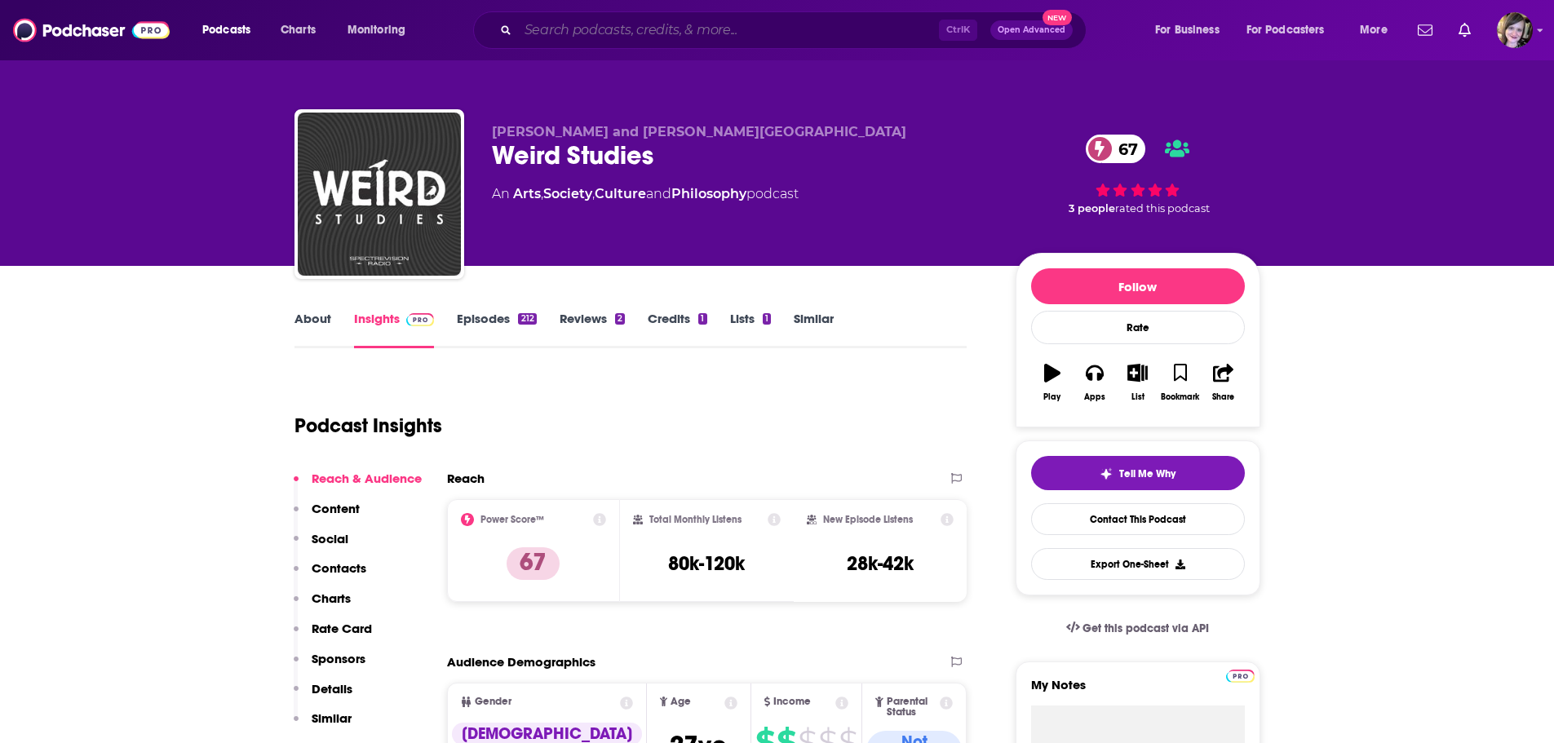
click at [543, 33] on input "Search podcasts, credits, & more..." at bounding box center [728, 30] width 421 height 26
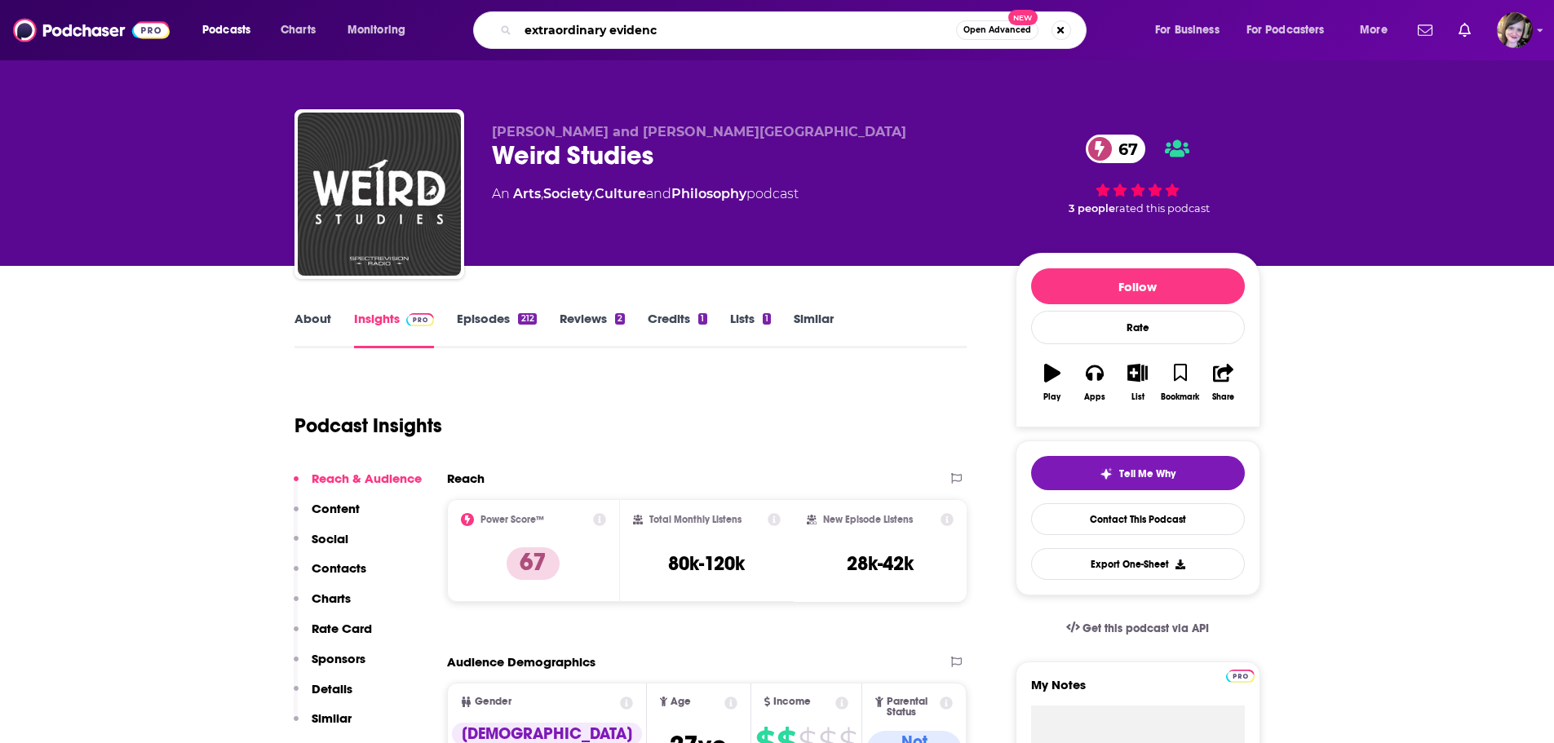
type input "extraordinary evidence"
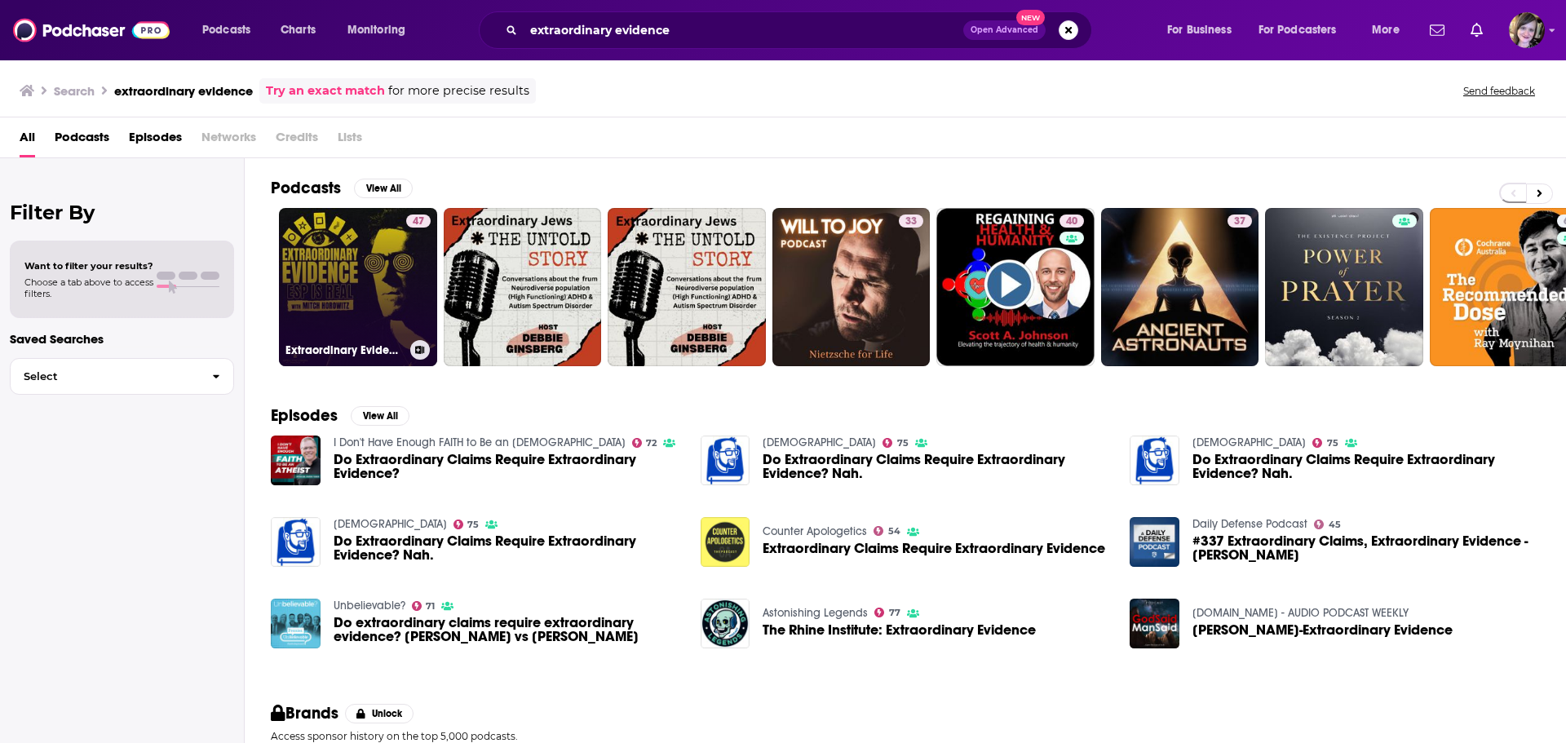
click at [360, 277] on link "47 Extraordinary Evidence | ESP Is Real" at bounding box center [358, 287] width 158 height 158
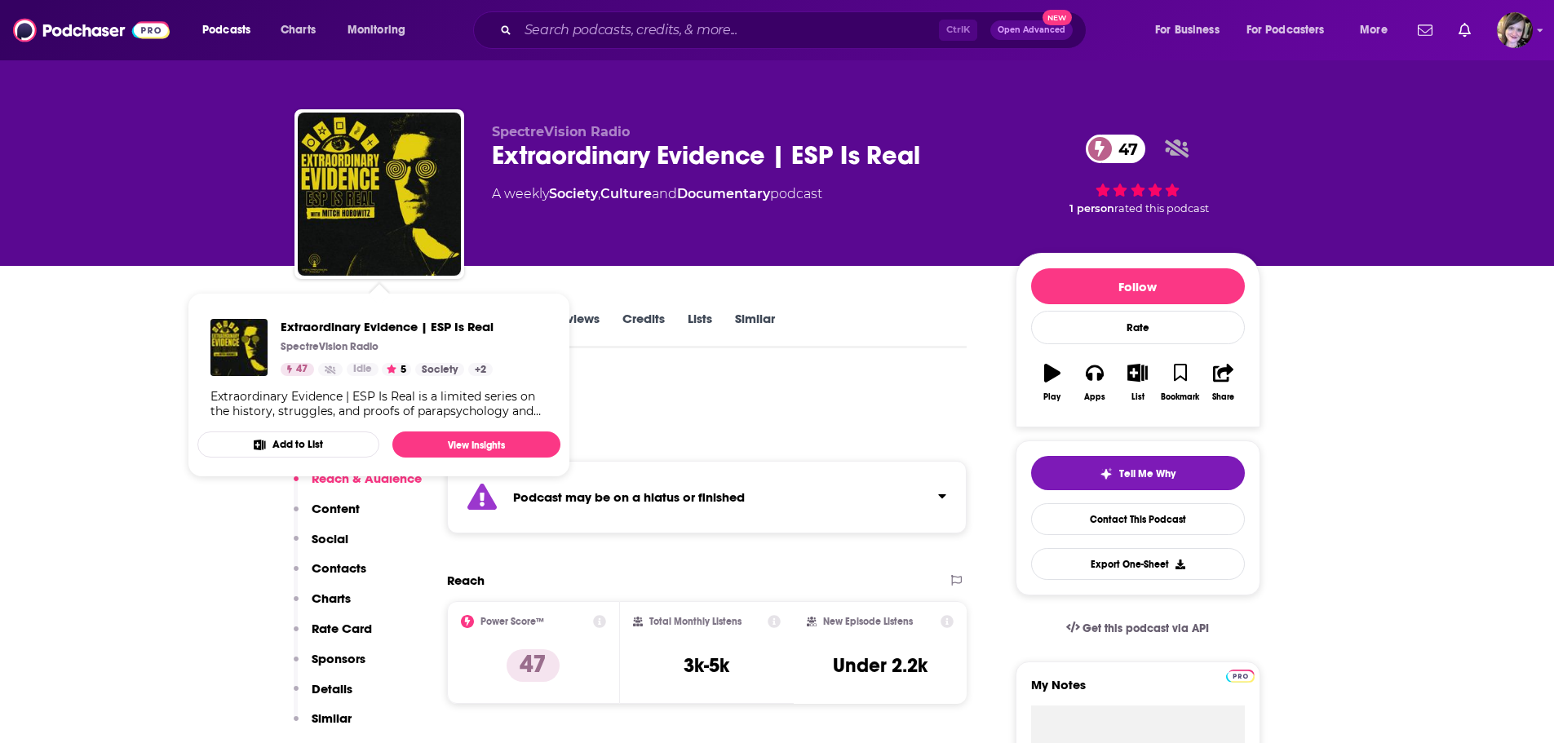
drag, startPoint x: 17, startPoint y: 419, endPoint x: 216, endPoint y: 387, distance: 201.7
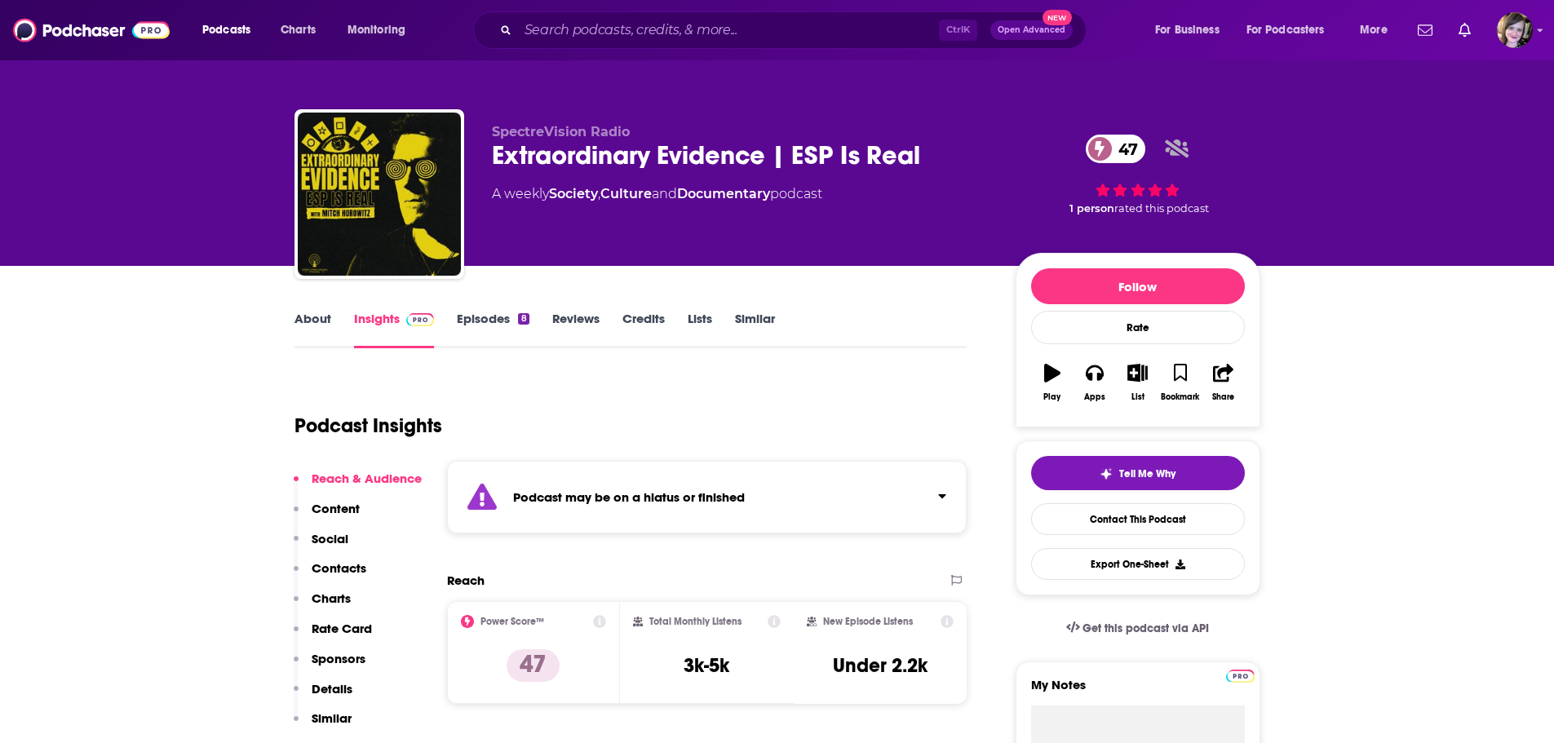
click at [314, 315] on link "About" at bounding box center [312, 330] width 37 height 38
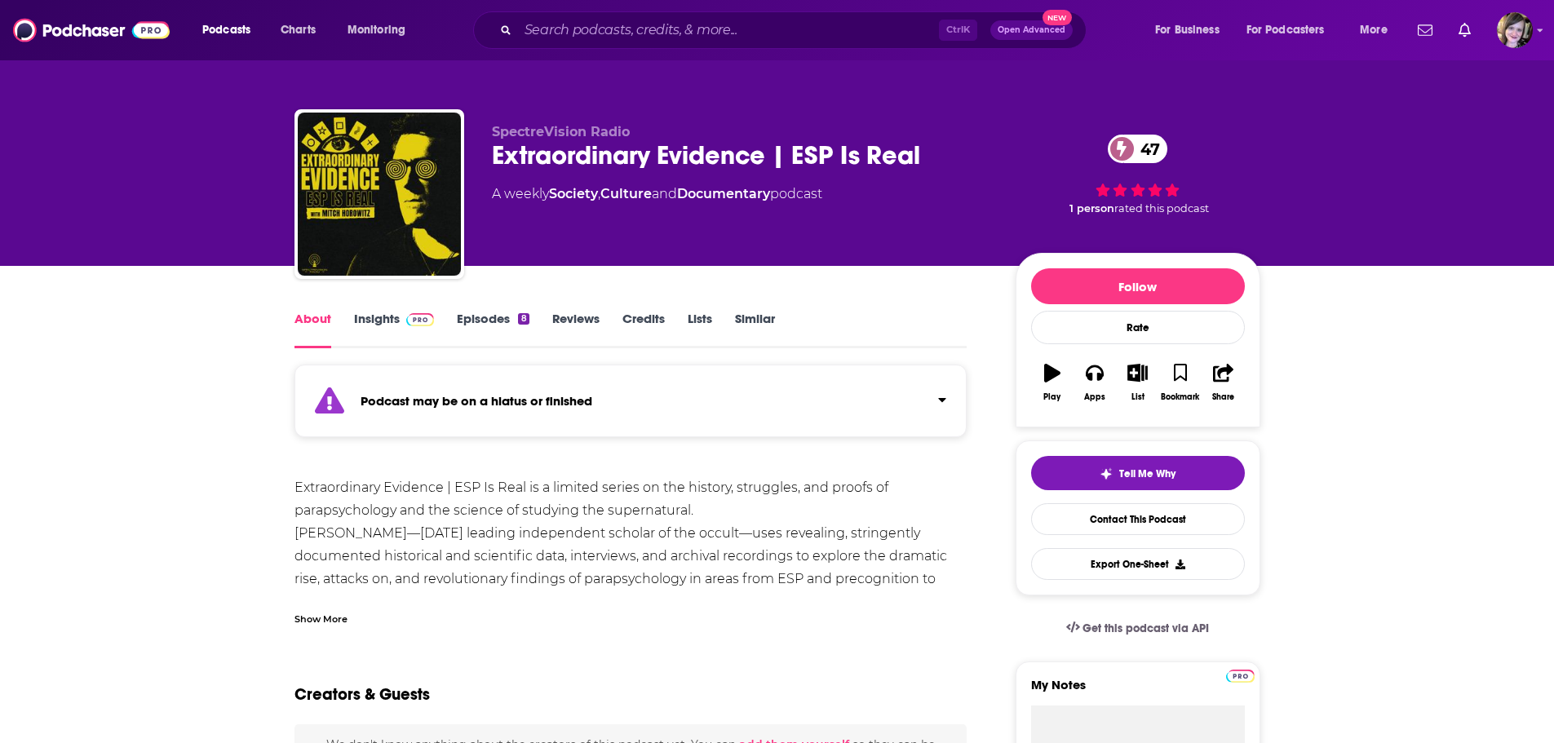
click at [368, 317] on link "Insights" at bounding box center [394, 330] width 81 height 38
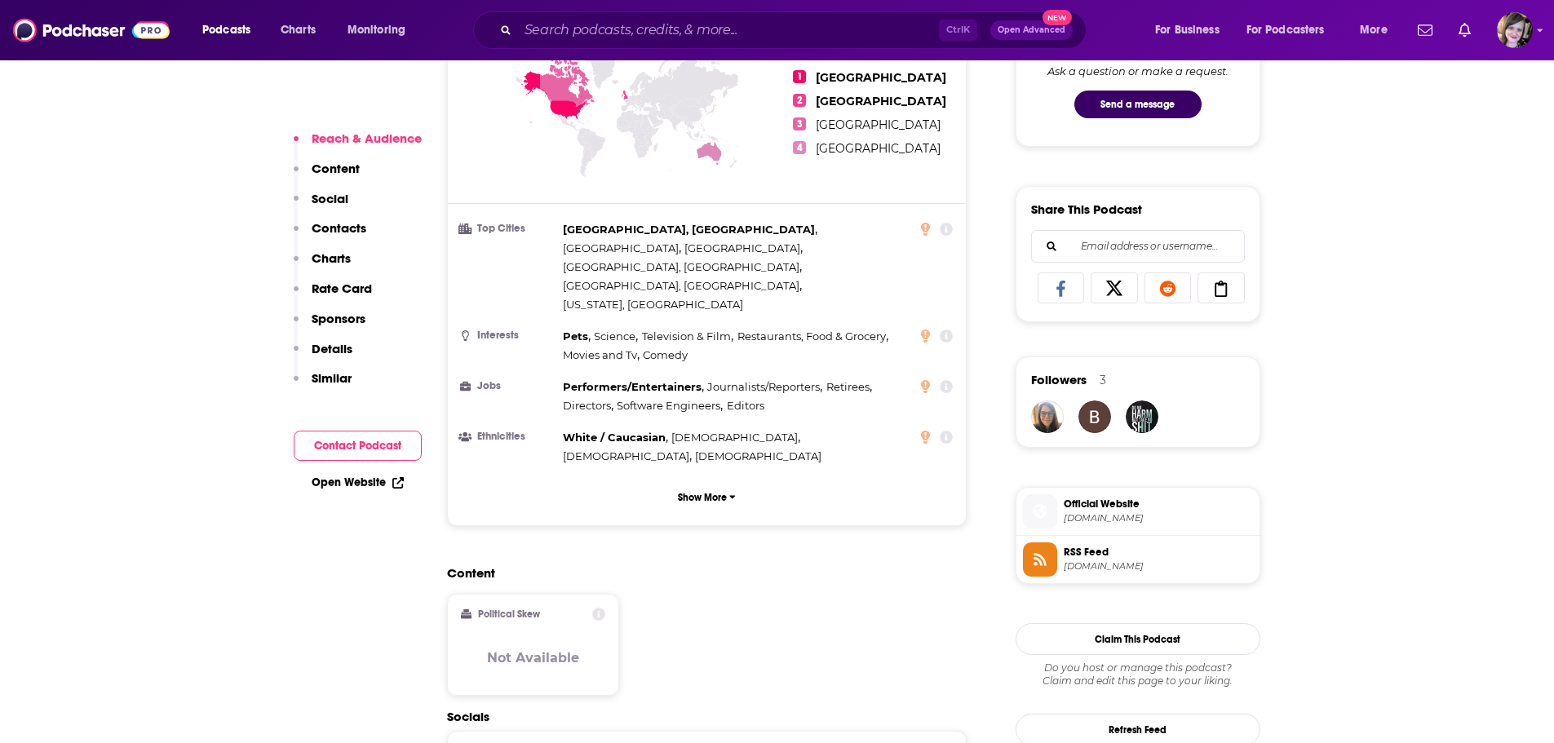
scroll to position [1305, 0]
